Goal: Task Accomplishment & Management: Use online tool/utility

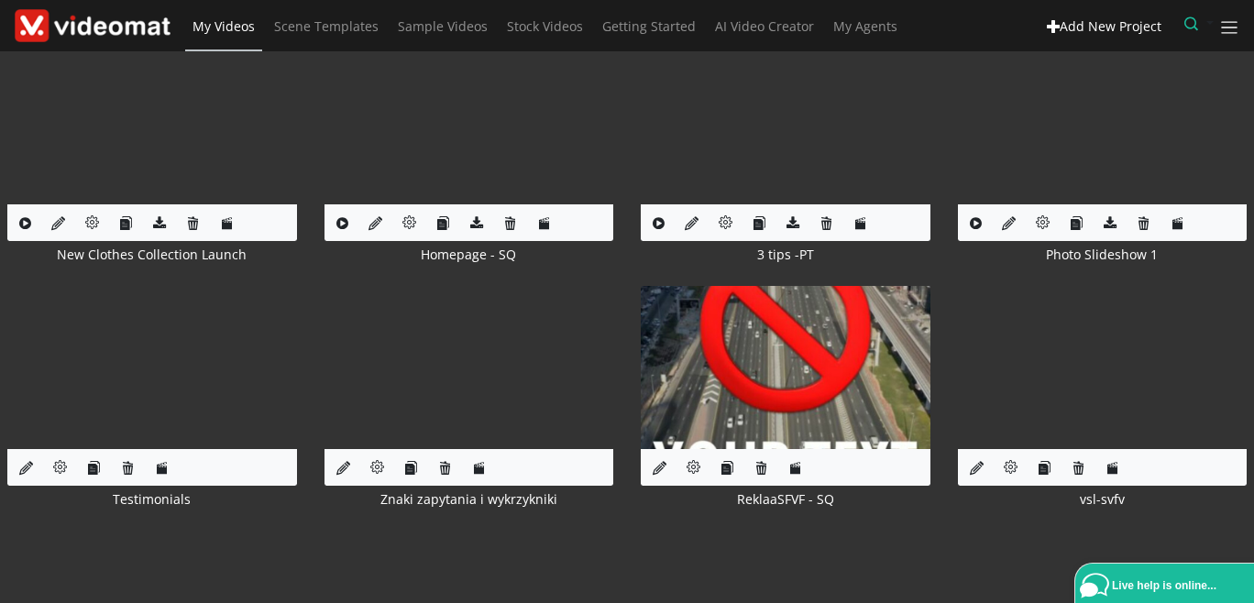
scroll to position [6258, 0]
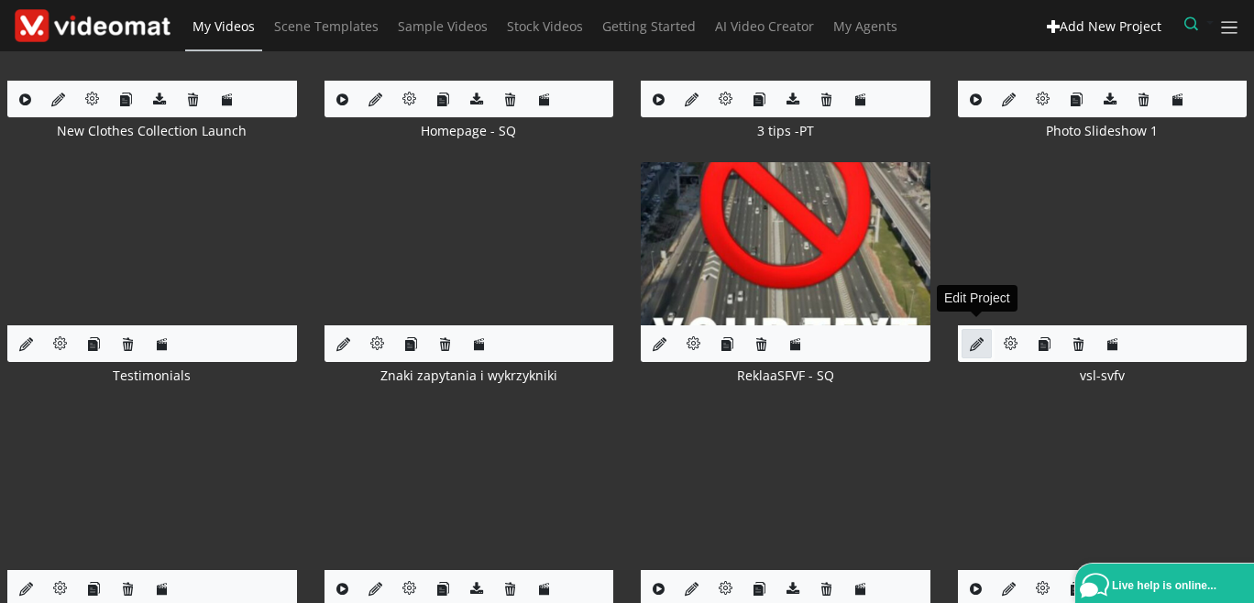
click at [976, 337] on icon at bounding box center [977, 344] width 14 height 14
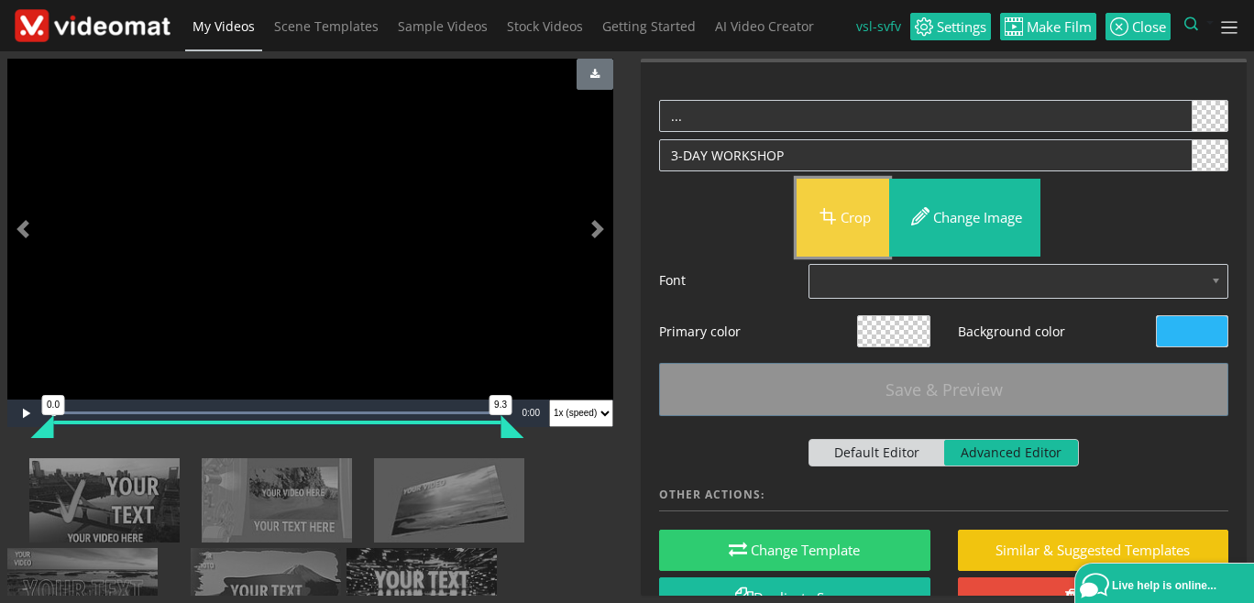
click at [842, 219] on button "Crop" at bounding box center [843, 218] width 93 height 78
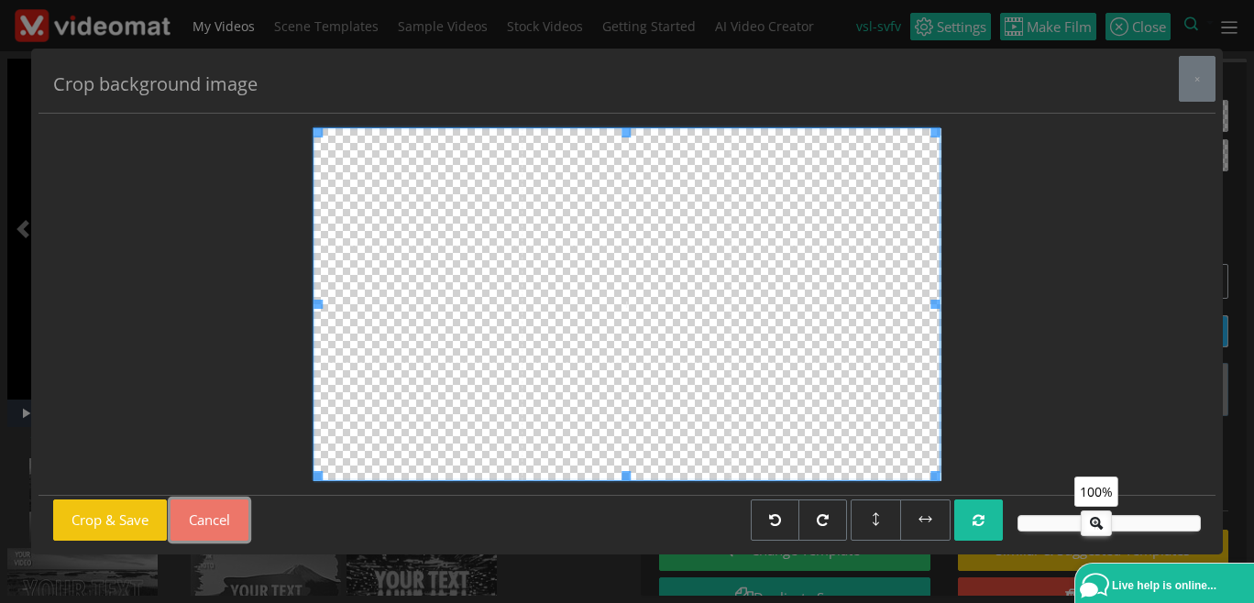
click at [226, 517] on button "Cancel" at bounding box center [209, 520] width 78 height 41
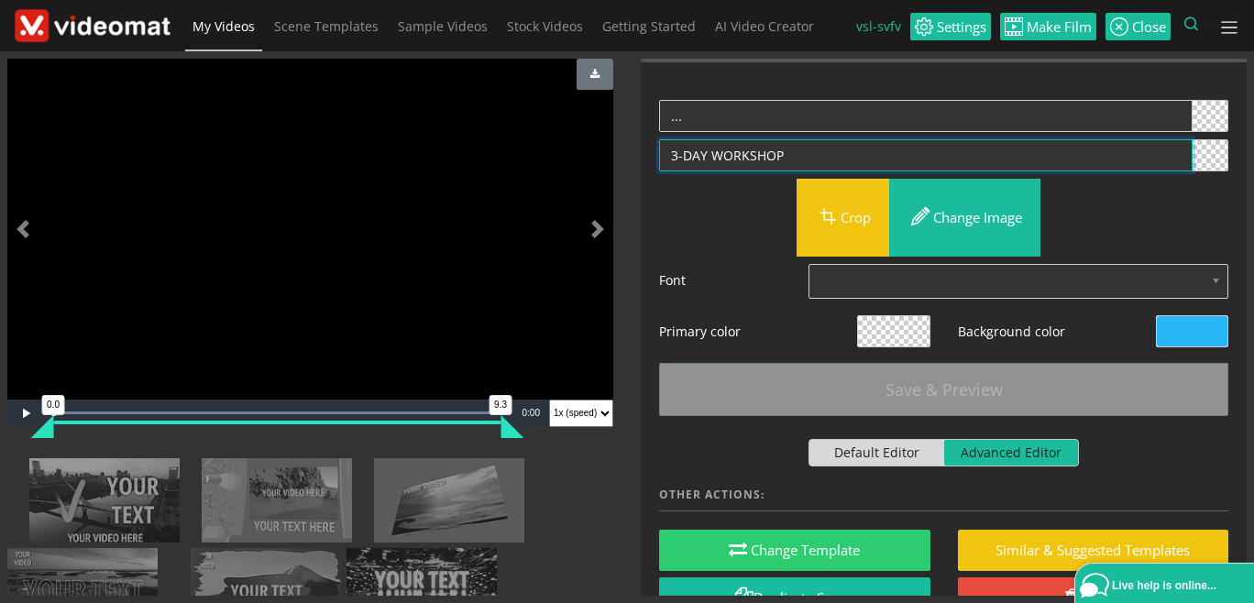
drag, startPoint x: 786, startPoint y: 153, endPoint x: 635, endPoint y: 142, distance: 150.7
click at [659, 142] on textarea "3-DAY WORKSHOP" at bounding box center [925, 155] width 533 height 32
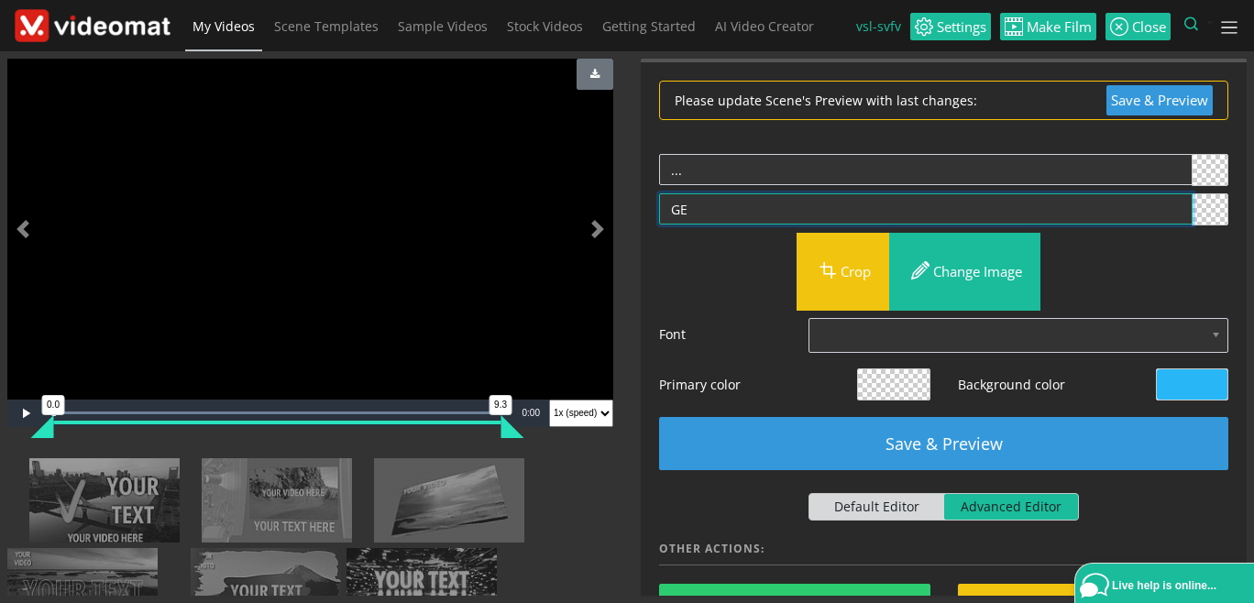
type textarea "G"
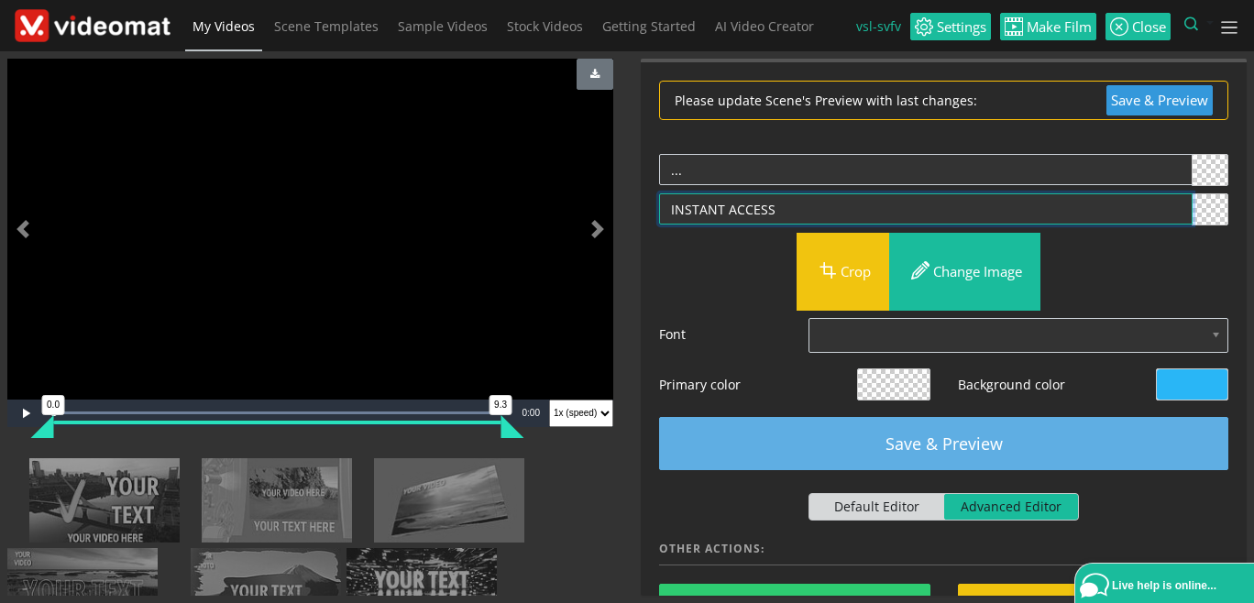
type textarea "INSTANT ACCESS"
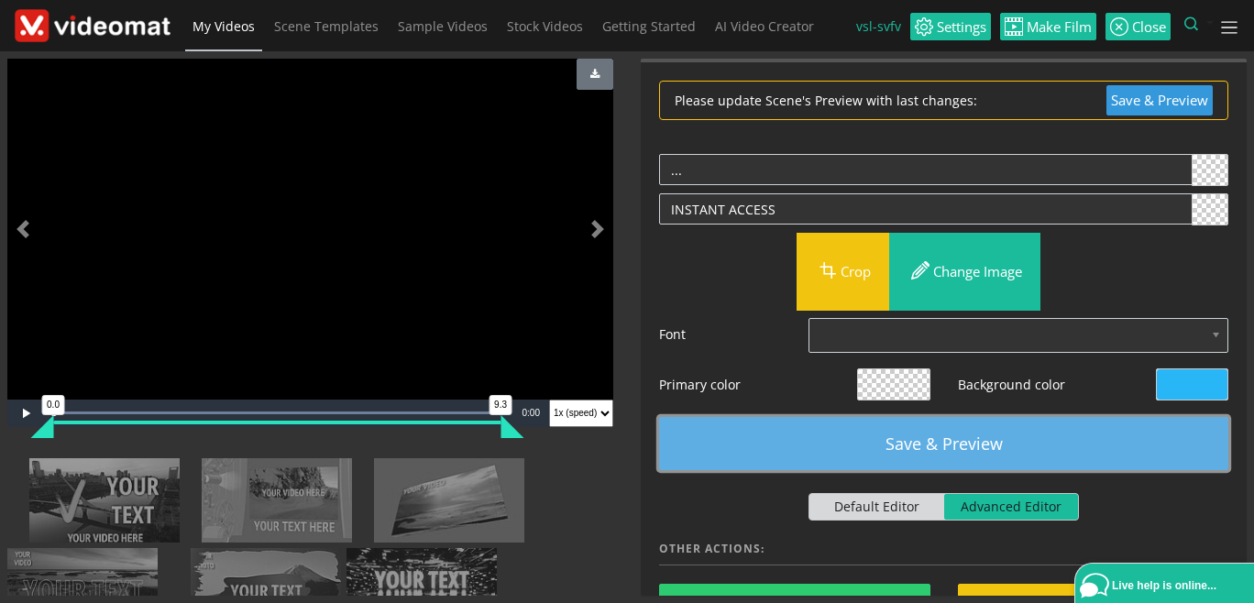
click at [939, 438] on button "Save & Preview" at bounding box center [943, 443] width 569 height 53
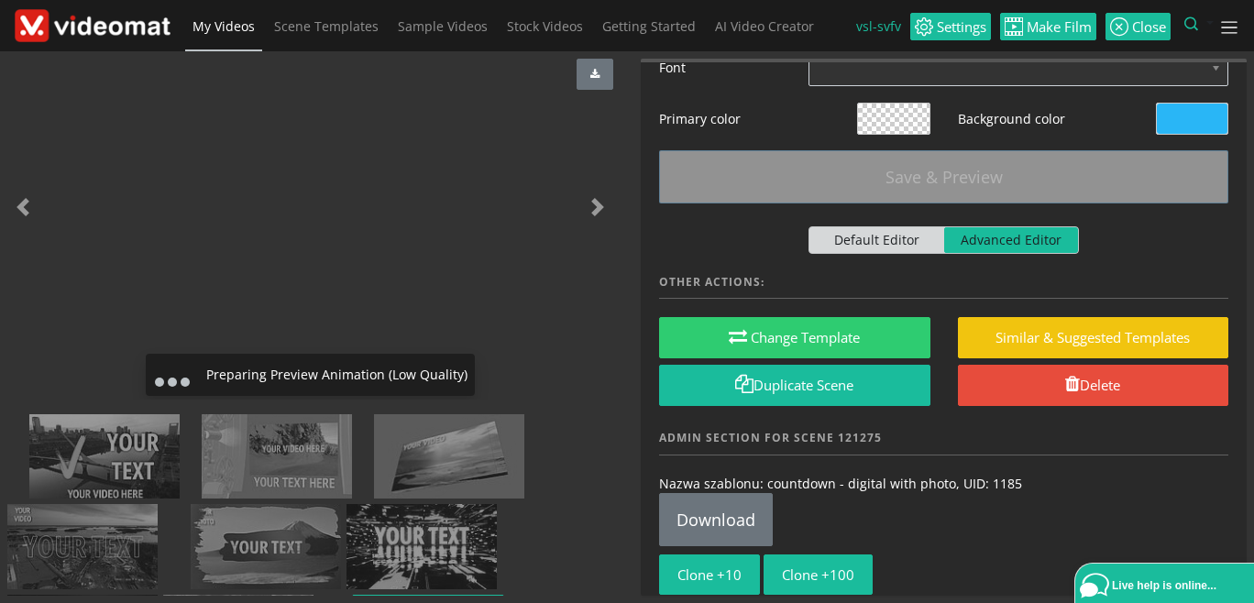
scroll to position [268, 0]
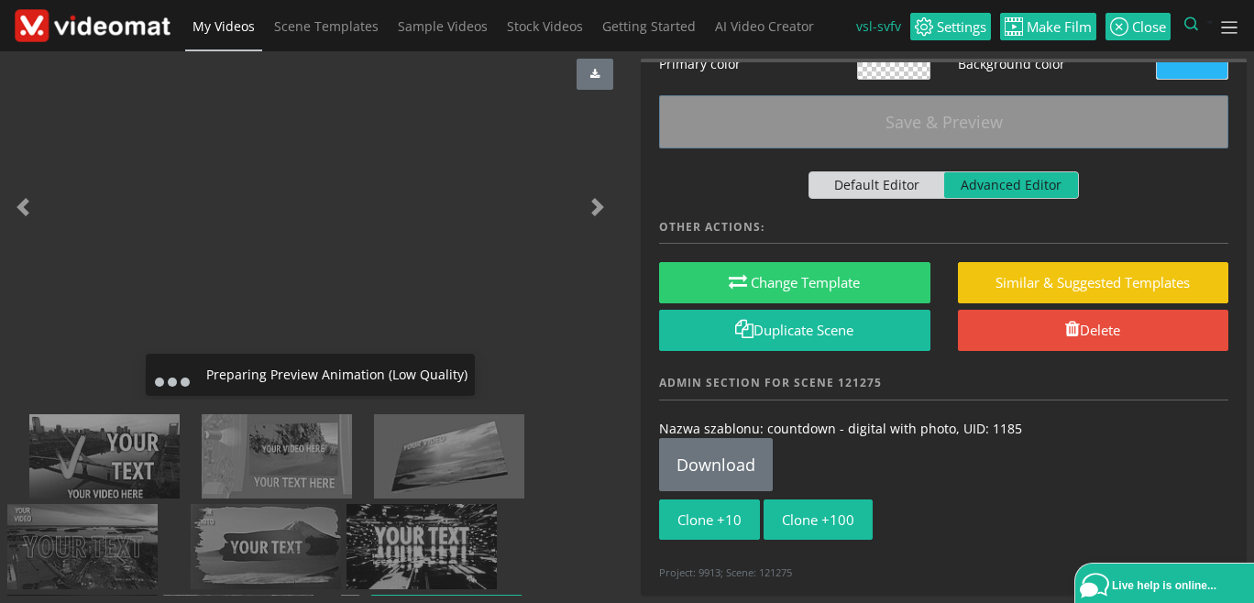
click at [13, 425] on img at bounding box center [13, 425] width 0 height 0
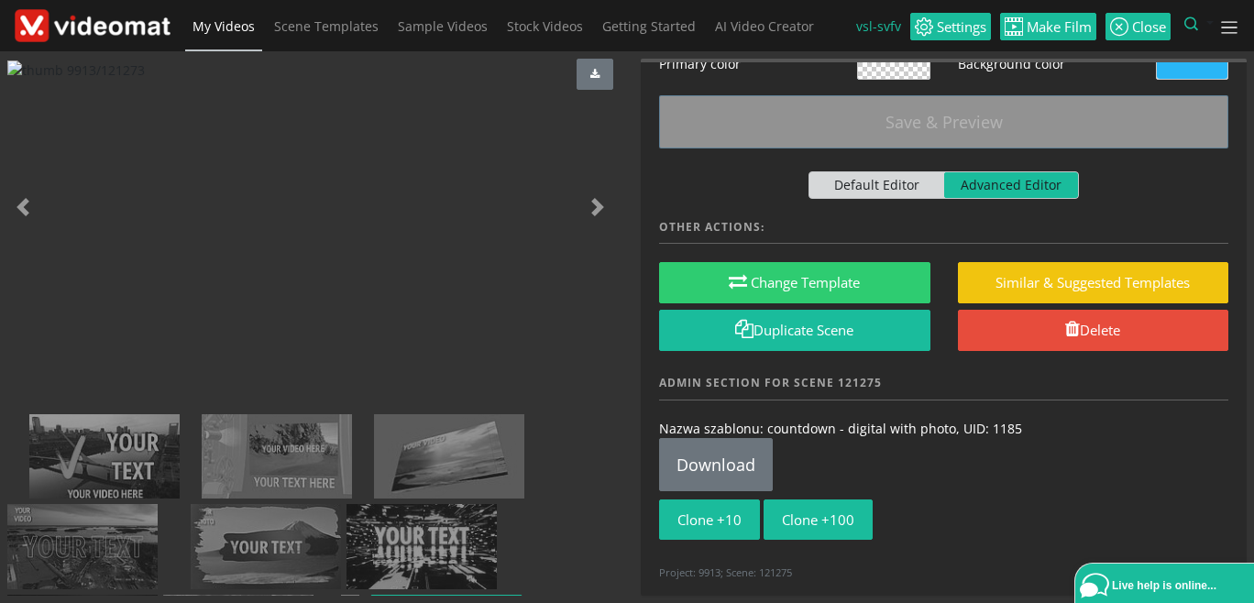
scroll to position [0, 0]
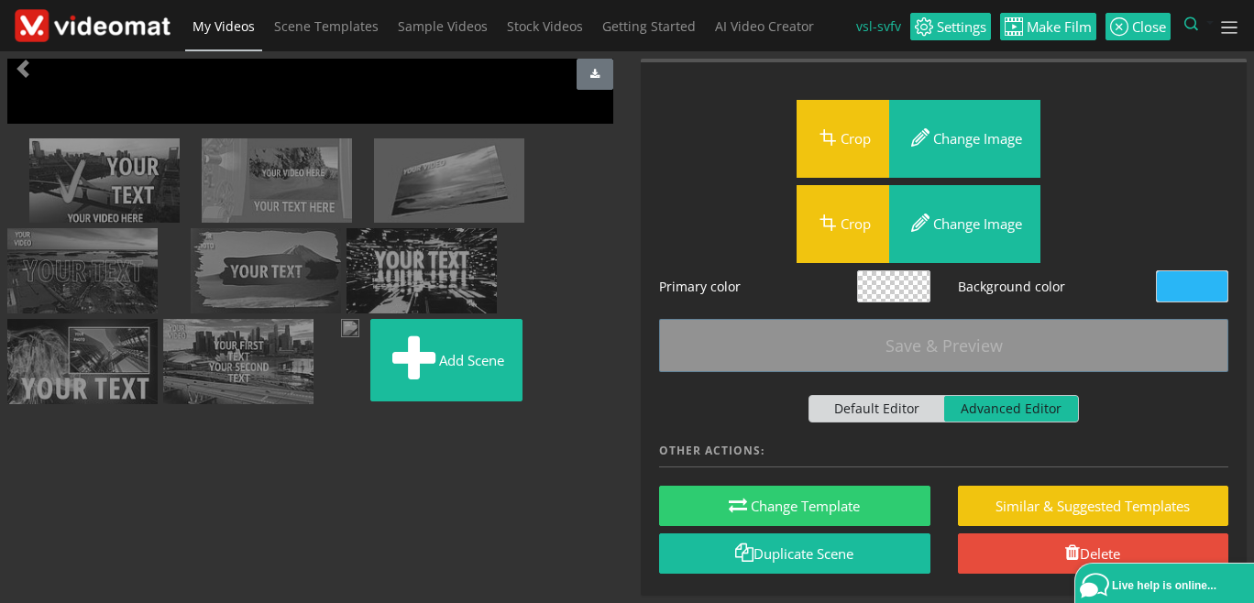
click at [18, 149] on img at bounding box center [18, 149] width 0 height 0
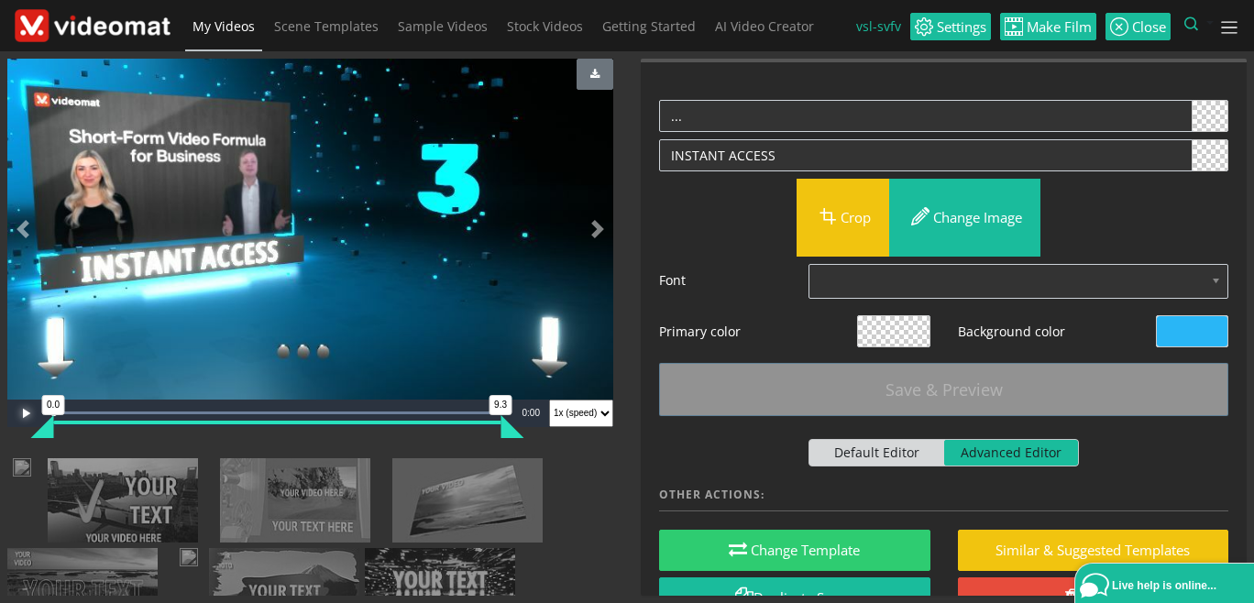
click at [27, 413] on span "Video Player" at bounding box center [25, 413] width 37 height 0
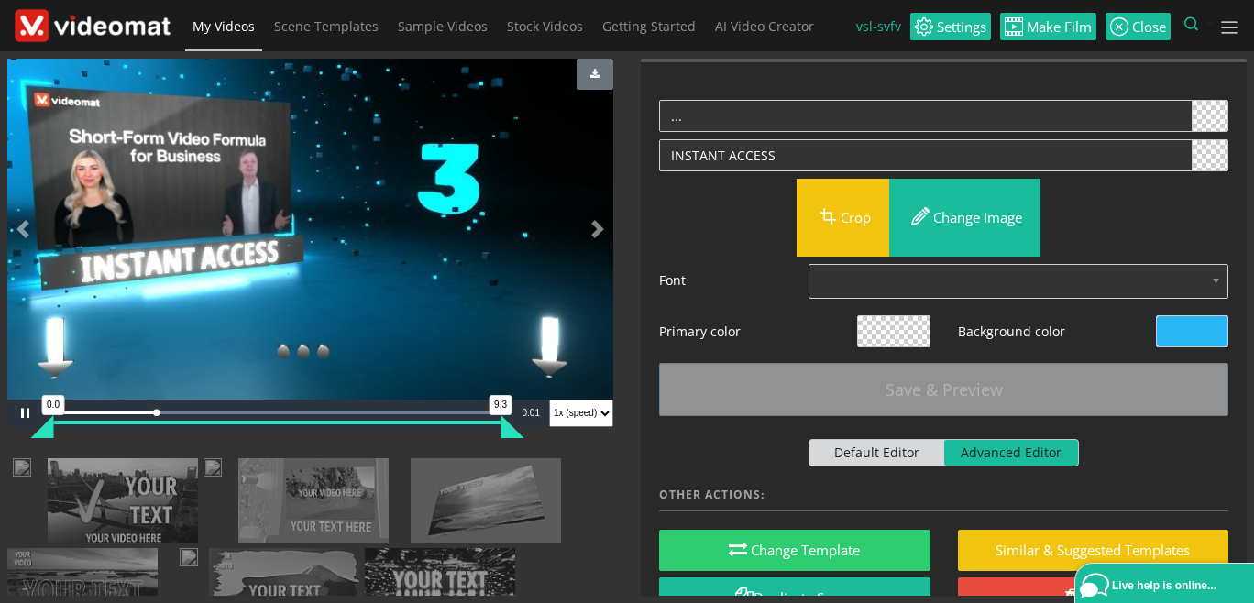
click at [27, 411] on div "Video Player is loading. Pause Loaded : 100.00% 0:08 0:02 0.0 9.3 Current Time …" at bounding box center [310, 251] width 606 height 385
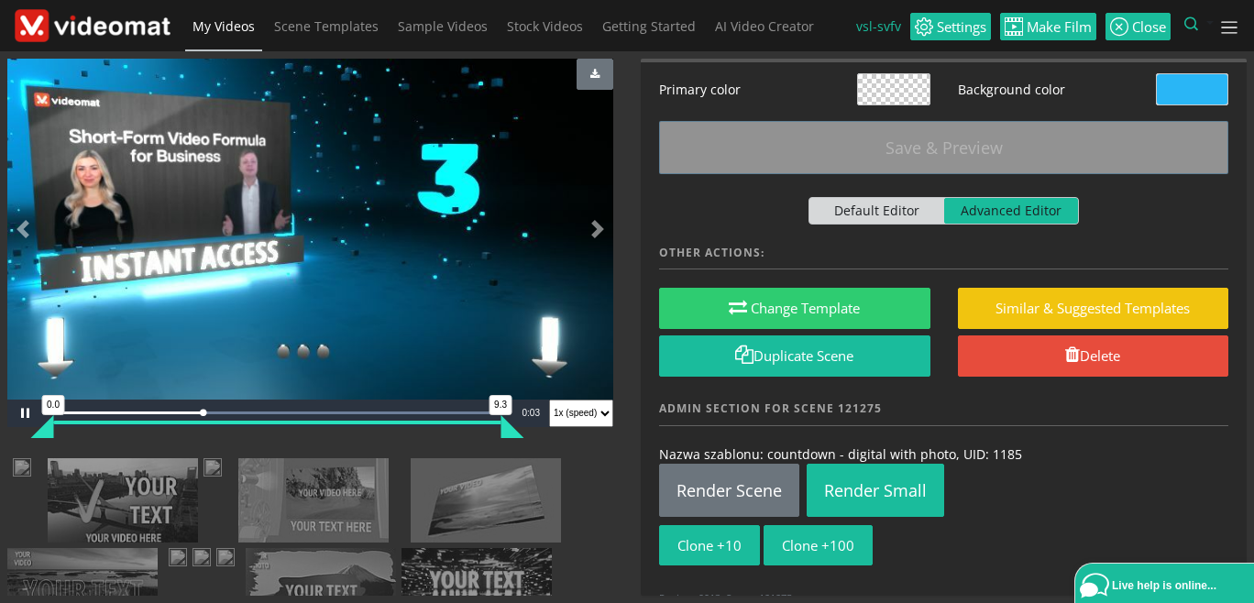
scroll to position [268, 0]
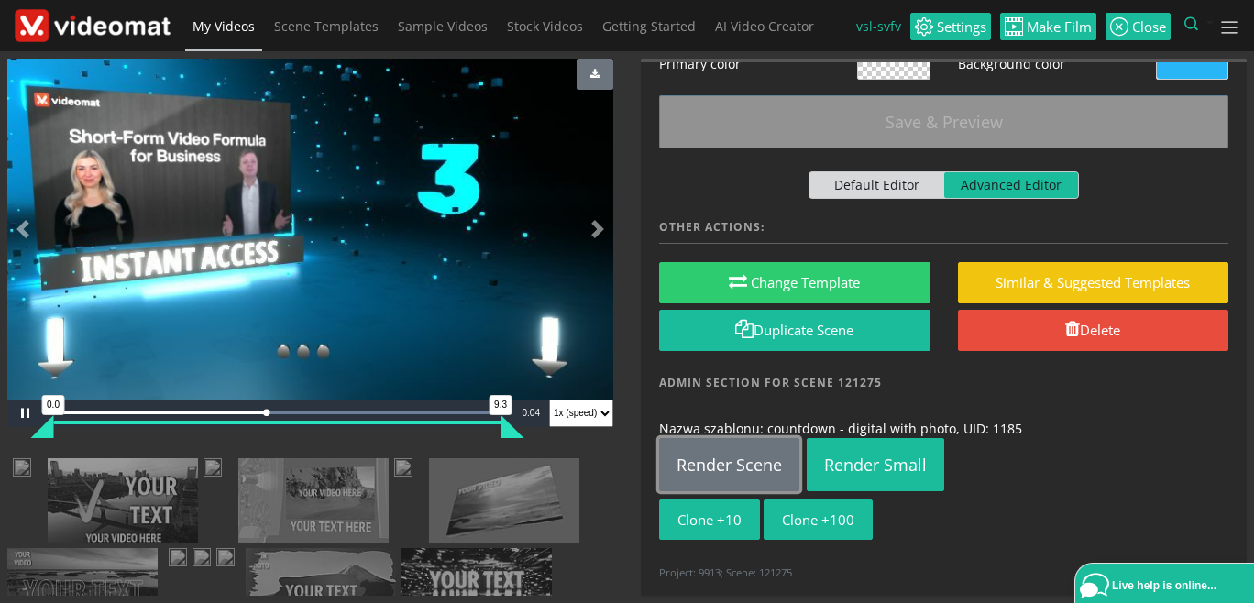
click at [728, 471] on link "Render Scene" at bounding box center [729, 464] width 140 height 53
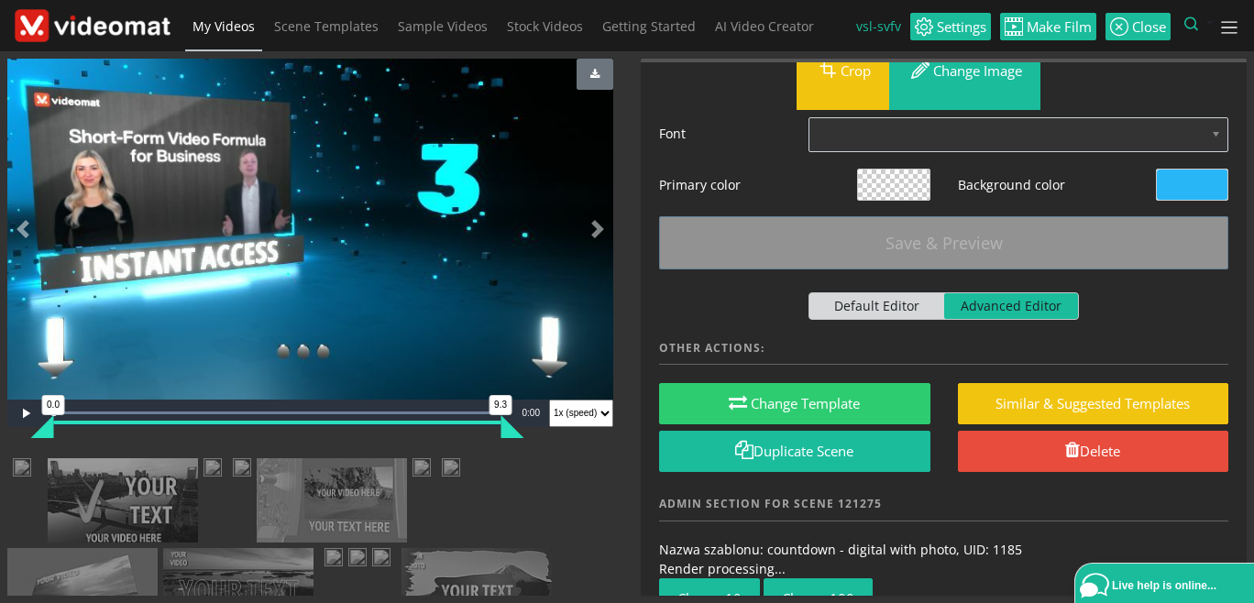
scroll to position [226, 0]
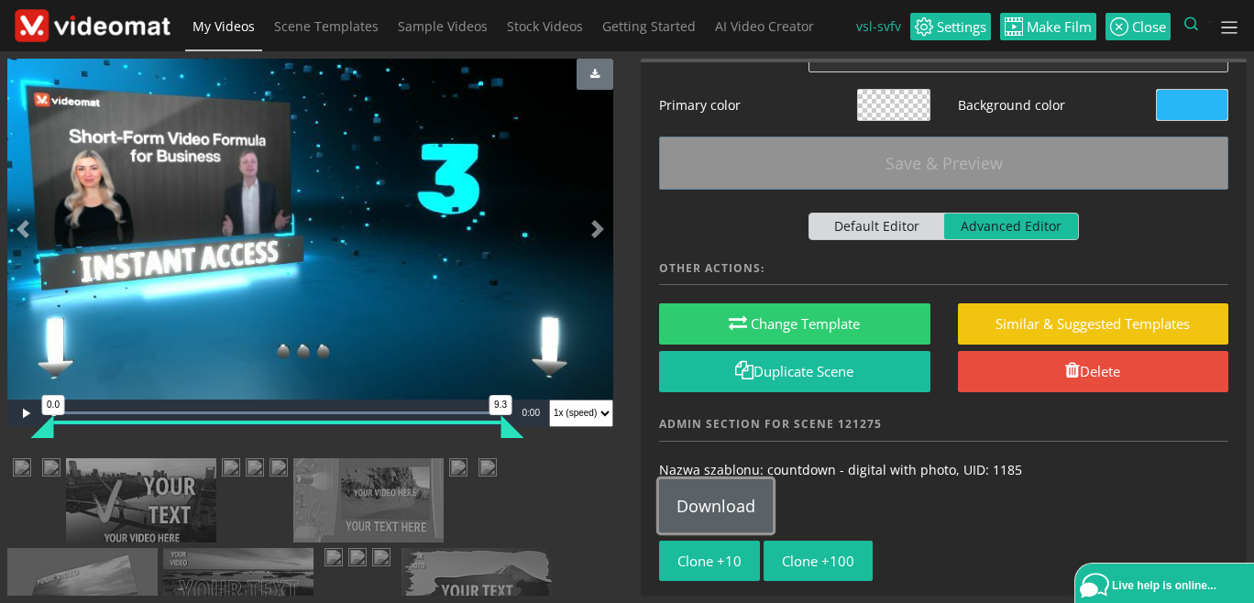
click at [721, 502] on link "Download" at bounding box center [716, 505] width 114 height 53
